Goal: Task Accomplishment & Management: Manage account settings

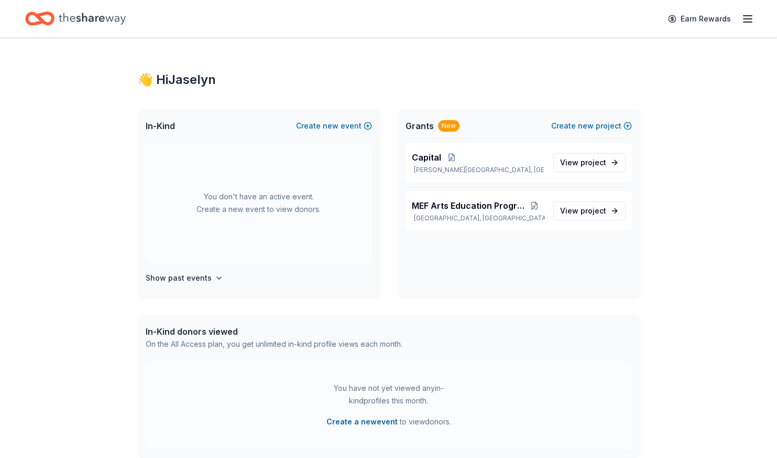
click at [699, 114] on div "👋 Hi [PERSON_NAME] In-Kind Create new event You don't have an active event. Cre…" at bounding box center [388, 333] width 777 height 591
click at [709, 66] on div "👋 Hi [PERSON_NAME] In-Kind Create new event You don't have an active event. Cre…" at bounding box center [388, 333] width 777 height 591
click at [747, 22] on line "button" at bounding box center [748, 22] width 8 height 0
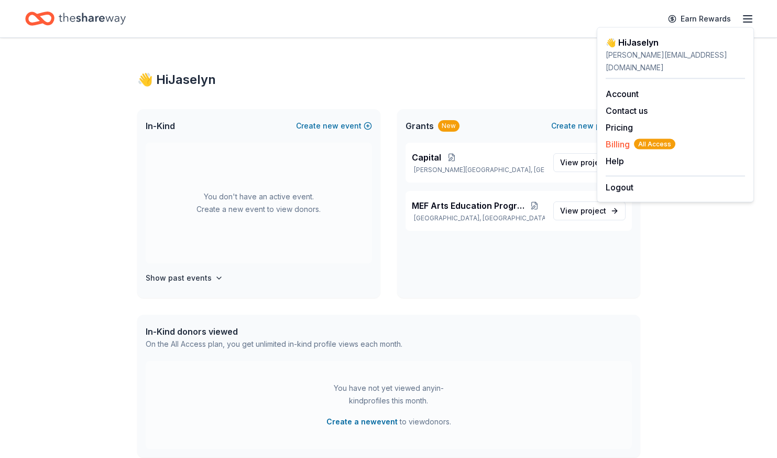
click at [625, 138] on span "Billing All Access" at bounding box center [641, 144] width 70 height 13
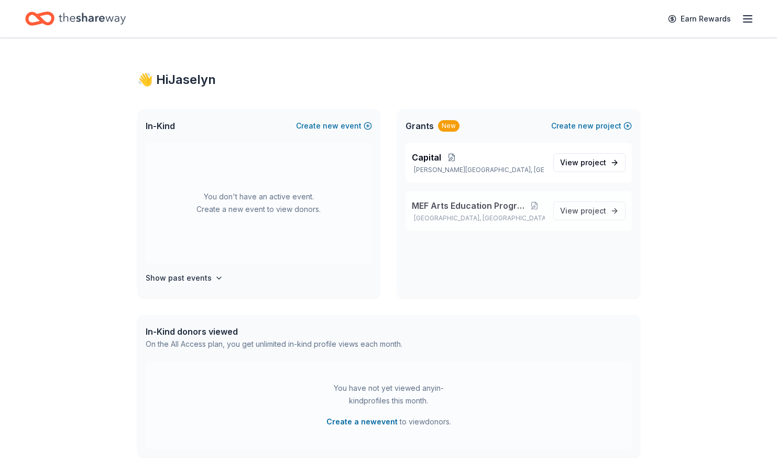
drag, startPoint x: 691, startPoint y: 182, endPoint x: 520, endPoint y: 205, distance: 173.4
click at [689, 183] on div "👋 Hi [PERSON_NAME] In-Kind Create new event You don't have an active event. Cre…" at bounding box center [388, 333] width 777 height 591
click at [512, 209] on span "MEF Arts Education Program" at bounding box center [468, 205] width 113 height 13
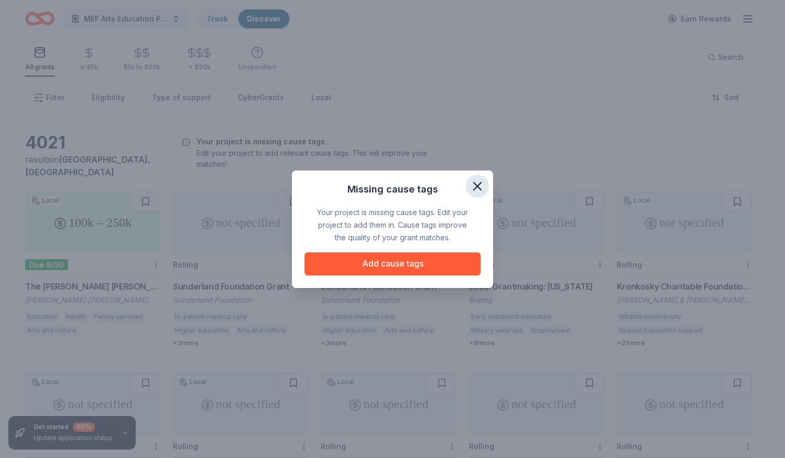
click at [479, 193] on button "button" at bounding box center [477, 186] width 23 height 23
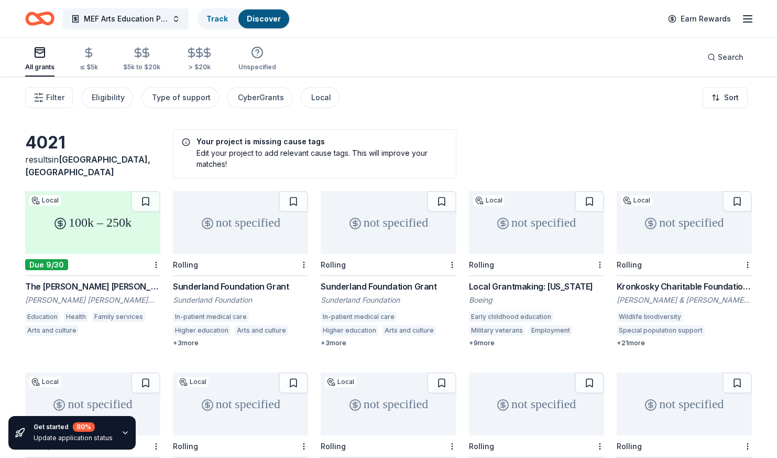
click at [34, 58] on icon "button" at bounding box center [40, 52] width 13 height 13
click at [538, 26] on div "MEF Arts Education Program Track Discover Earn Rewards" at bounding box center [388, 18] width 727 height 25
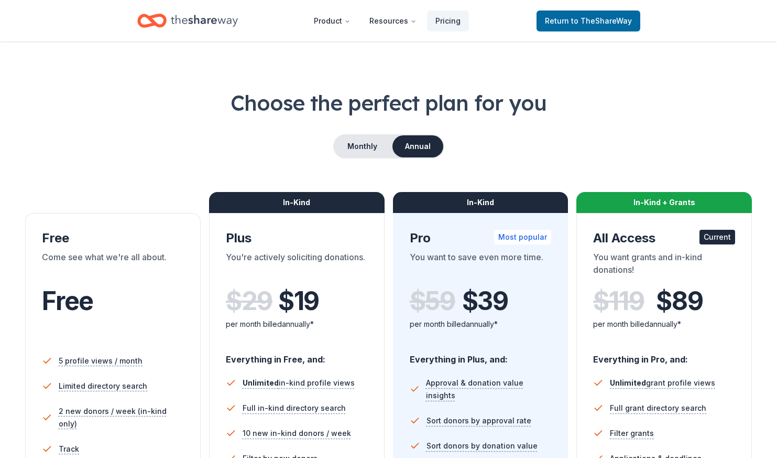
scroll to position [6, 0]
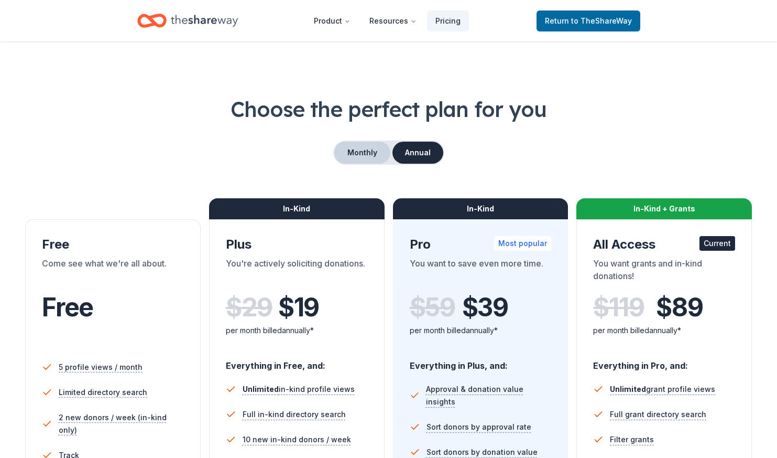
click at [375, 147] on button "Monthly" at bounding box center [362, 153] width 56 height 22
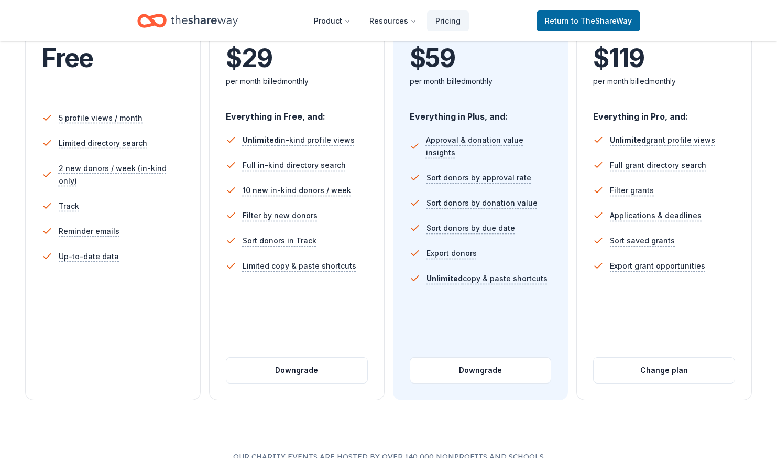
scroll to position [255, 0]
click at [282, 371] on button "Downgrade" at bounding box center [296, 370] width 141 height 25
